Goal: Task Accomplishment & Management: Use online tool/utility

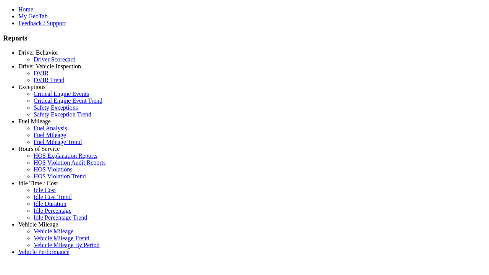
click at [44, 56] on link "Driver Behavior" at bounding box center [38, 52] width 40 height 6
click at [50, 63] on link "Driver Scorecard" at bounding box center [55, 59] width 42 height 6
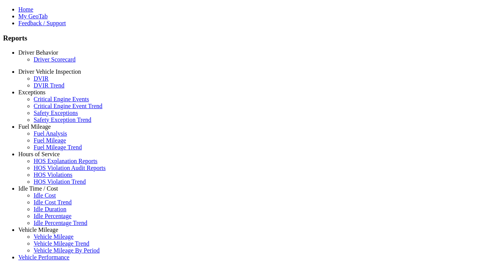
type input "**********"
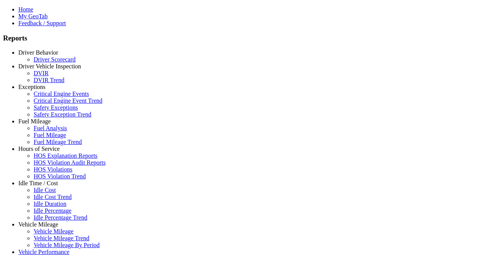
type input "**********"
